Goal: Information Seeking & Learning: Understand process/instructions

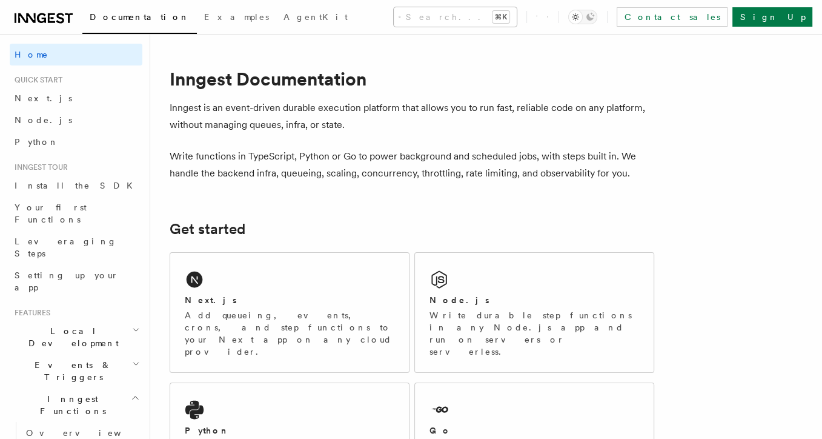
click at [394, 12] on button "Search... ⌘K" at bounding box center [455, 16] width 123 height 19
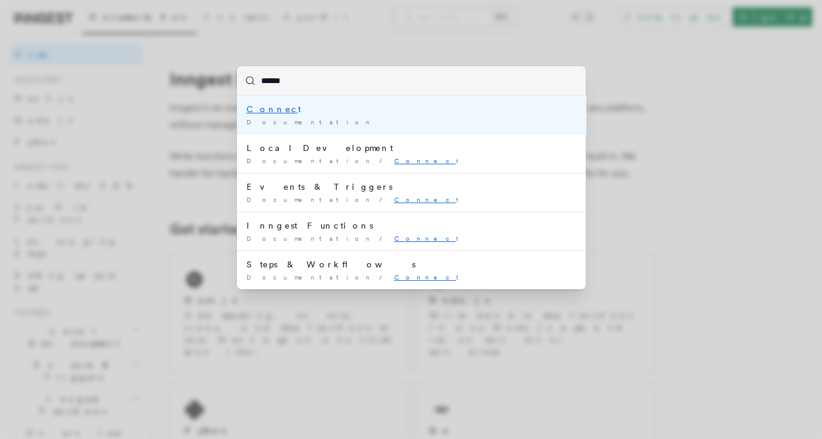
type input "*******"
click at [263, 118] on span "Documentation" at bounding box center [311, 121] width 128 height 7
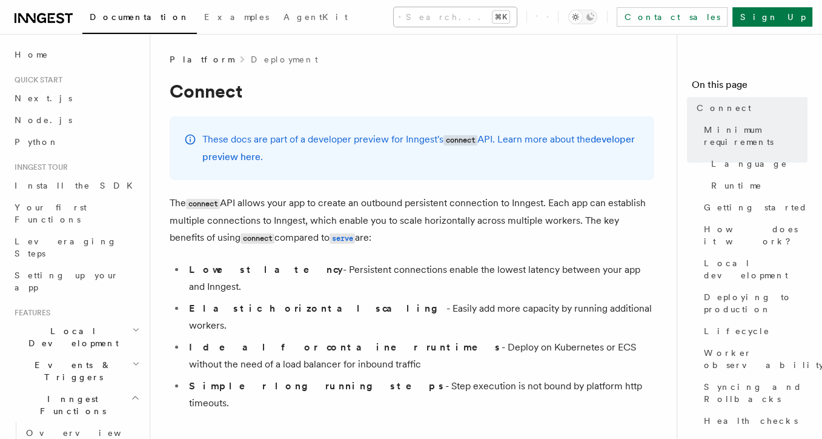
click at [394, 16] on button "Search... ⌘K" at bounding box center [455, 16] width 123 height 19
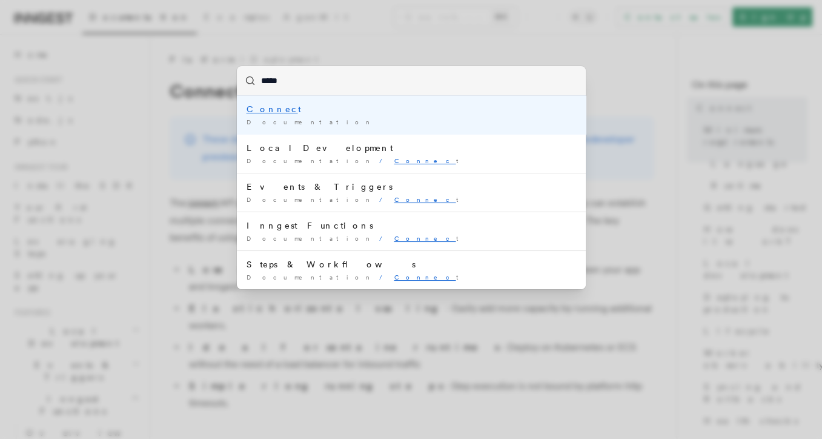
type input "******"
click at [258, 108] on mark "Connec" at bounding box center [272, 109] width 51 height 10
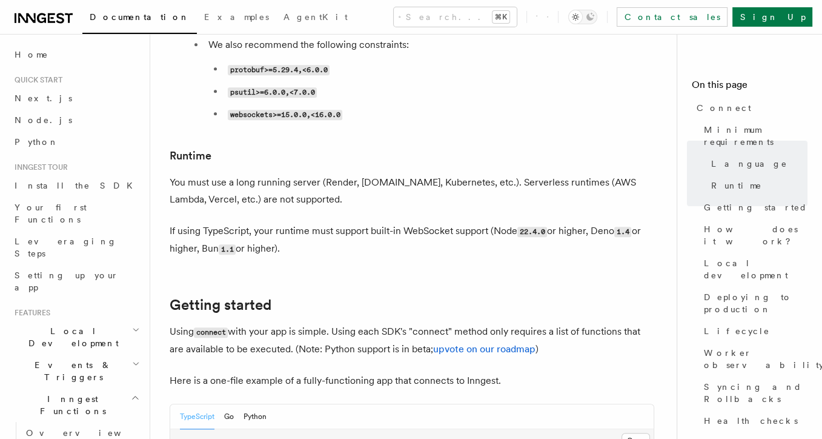
scroll to position [569, 0]
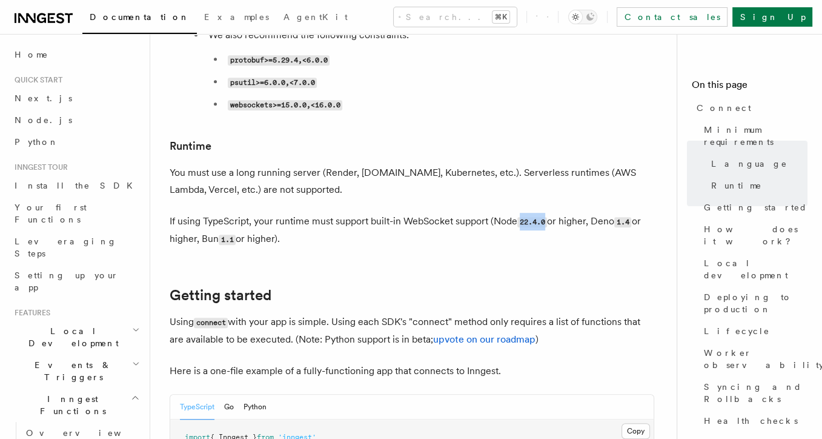
drag, startPoint x: 548, startPoint y: 173, endPoint x: 520, endPoint y: 171, distance: 27.9
click at [520, 217] on code "22.4.0" at bounding box center [532, 222] width 30 height 10
copy code "22.4.0"
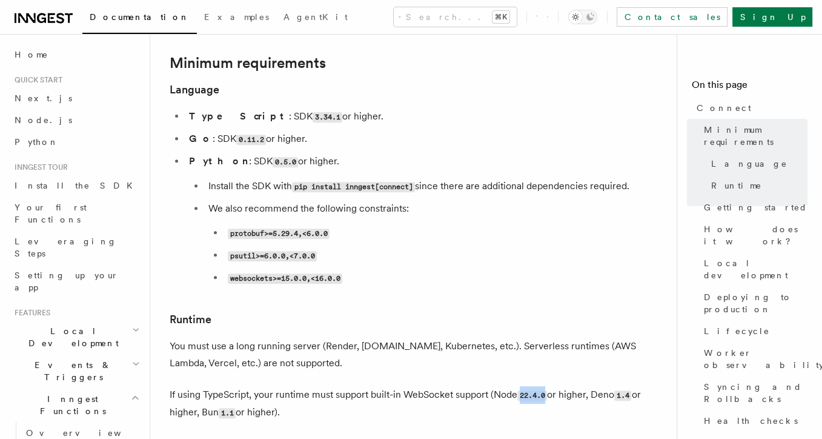
scroll to position [396, 0]
drag, startPoint x: 291, startPoint y: 68, endPoint x: 267, endPoint y: 63, distance: 24.8
click at [313, 111] on code "3.34.1" at bounding box center [328, 116] width 30 height 10
copy code "3.34.1"
